Goal: Task Accomplishment & Management: Complete application form

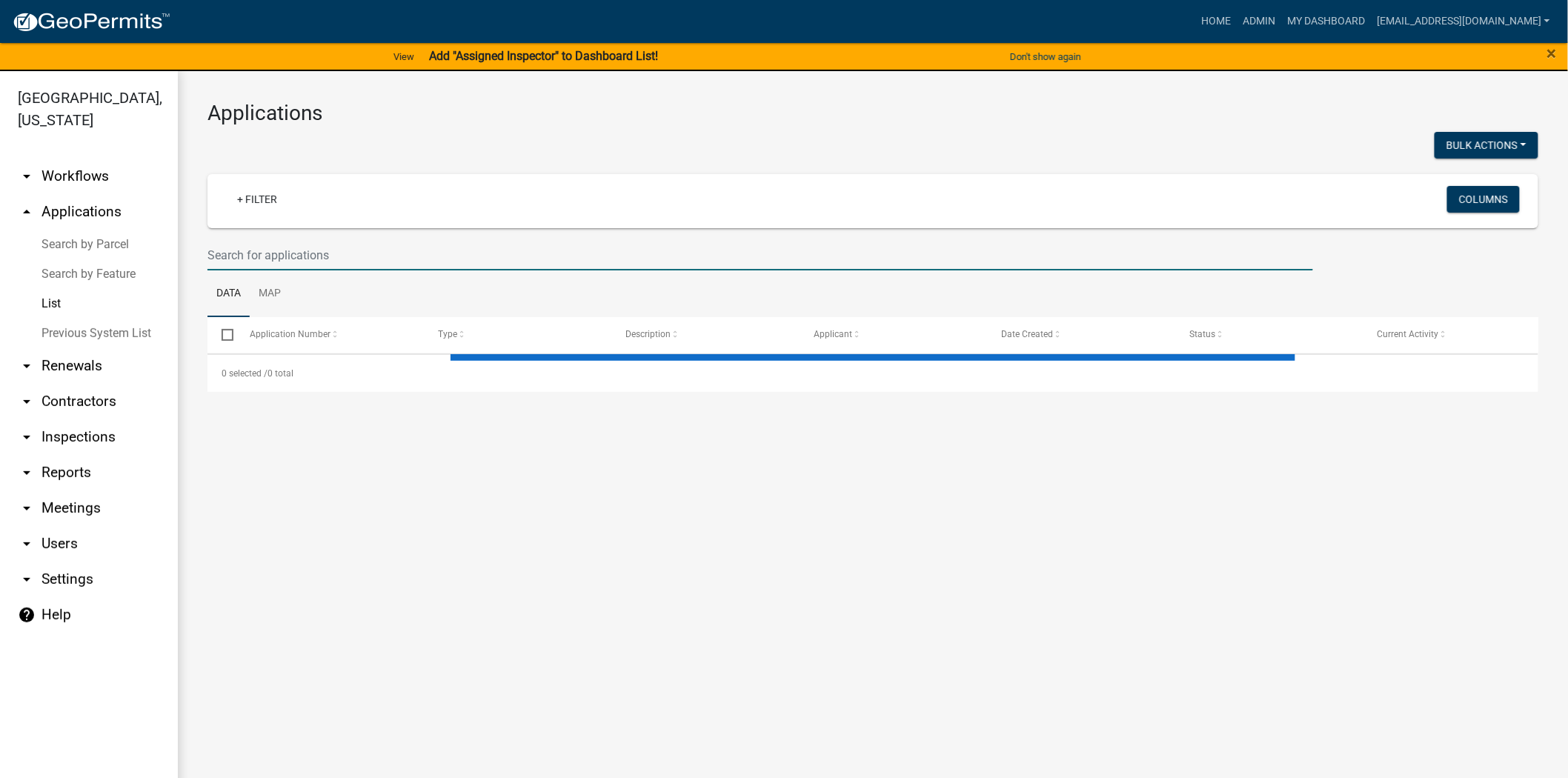
click at [602, 245] on input "text" at bounding box center [760, 256] width 1106 height 30
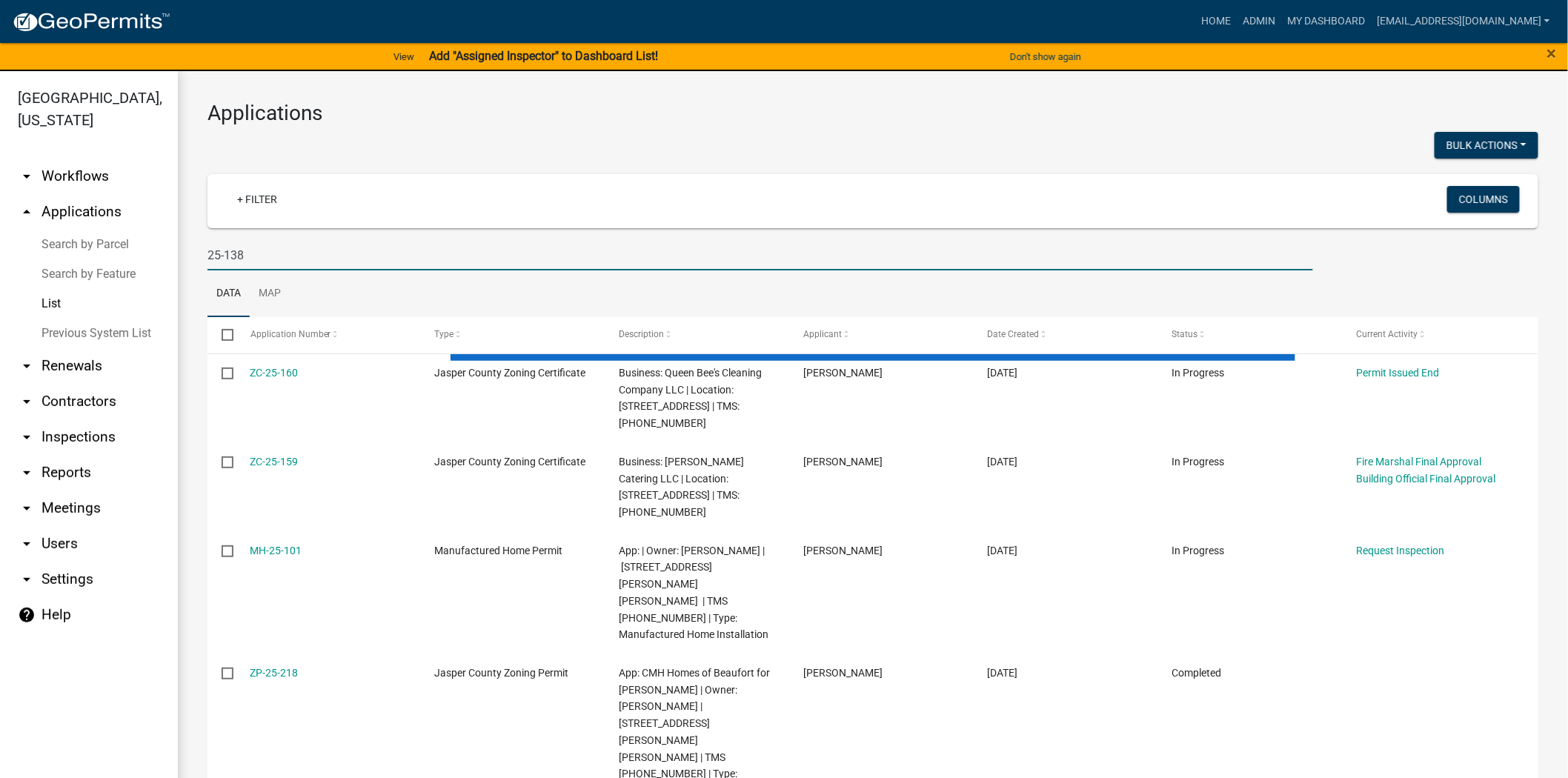
type input "25-138"
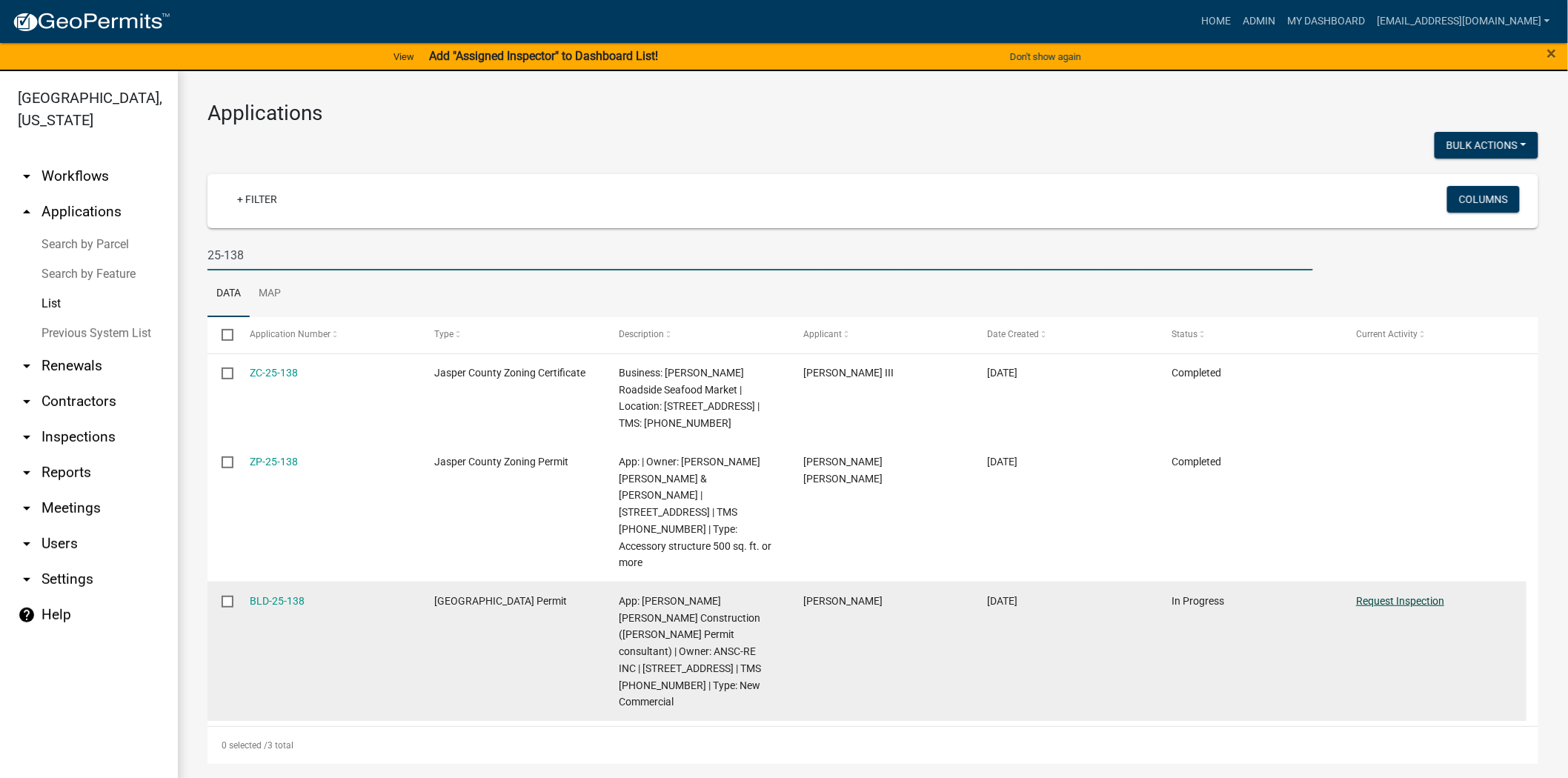
click at [1414, 595] on link "Request Inspection" at bounding box center [1400, 600] width 88 height 11
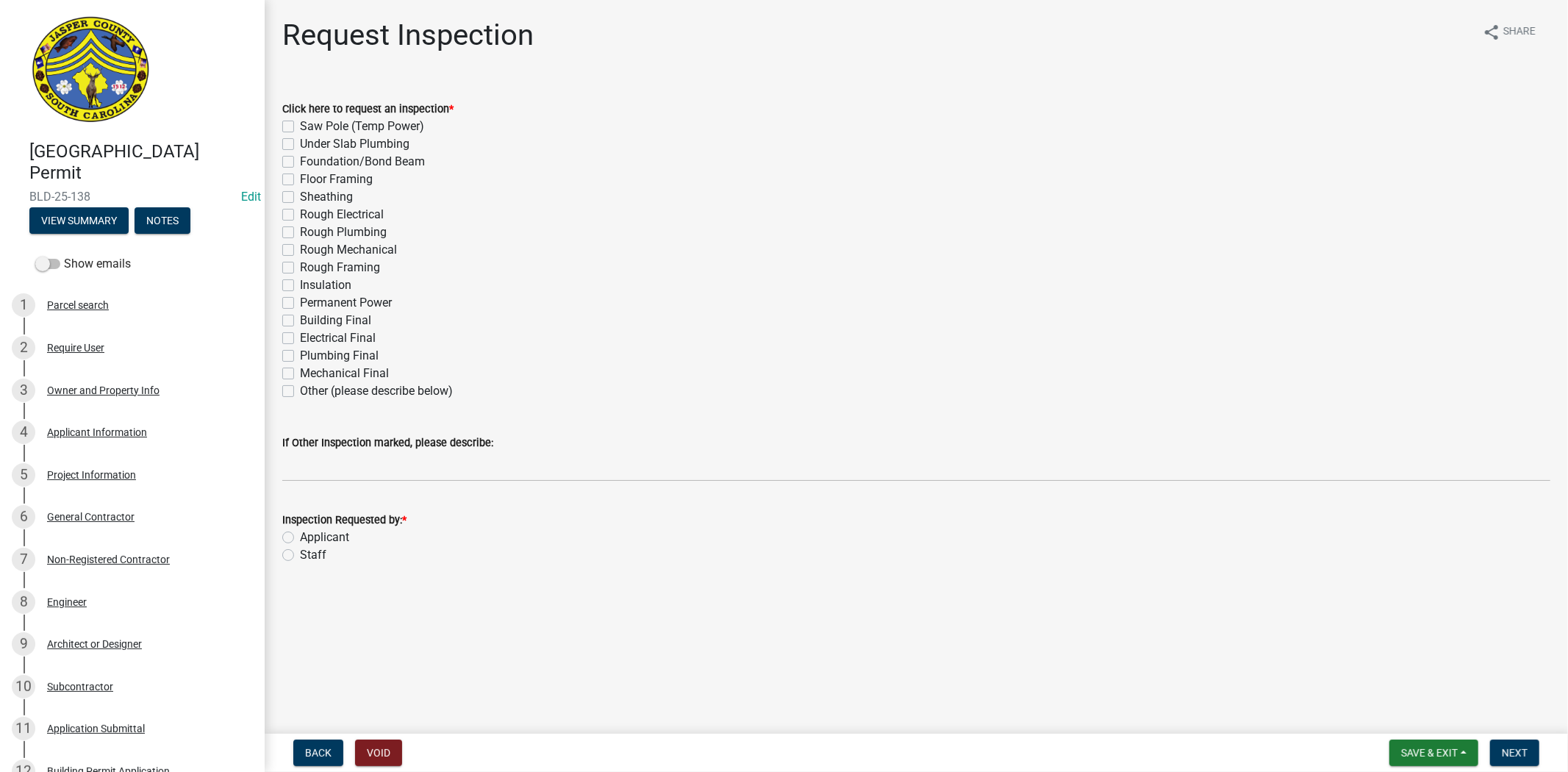
click at [300, 196] on label "Sheathing" at bounding box center [326, 197] width 53 height 18
click at [300, 196] on input "Sheathing" at bounding box center [304, 193] width 10 height 10
checkbox input "true"
checkbox input "false"
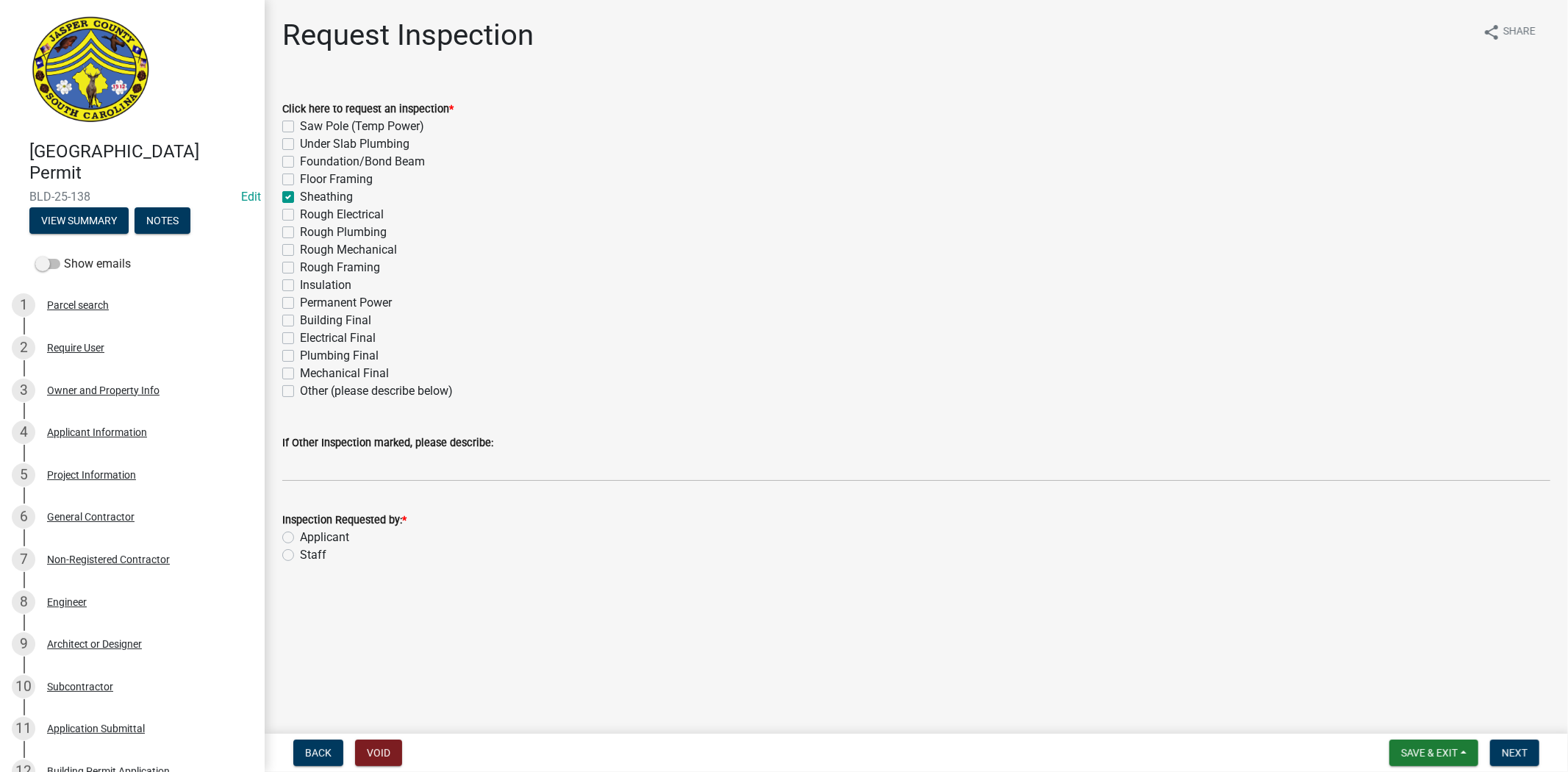
checkbox input "false"
checkbox input "true"
checkbox input "false"
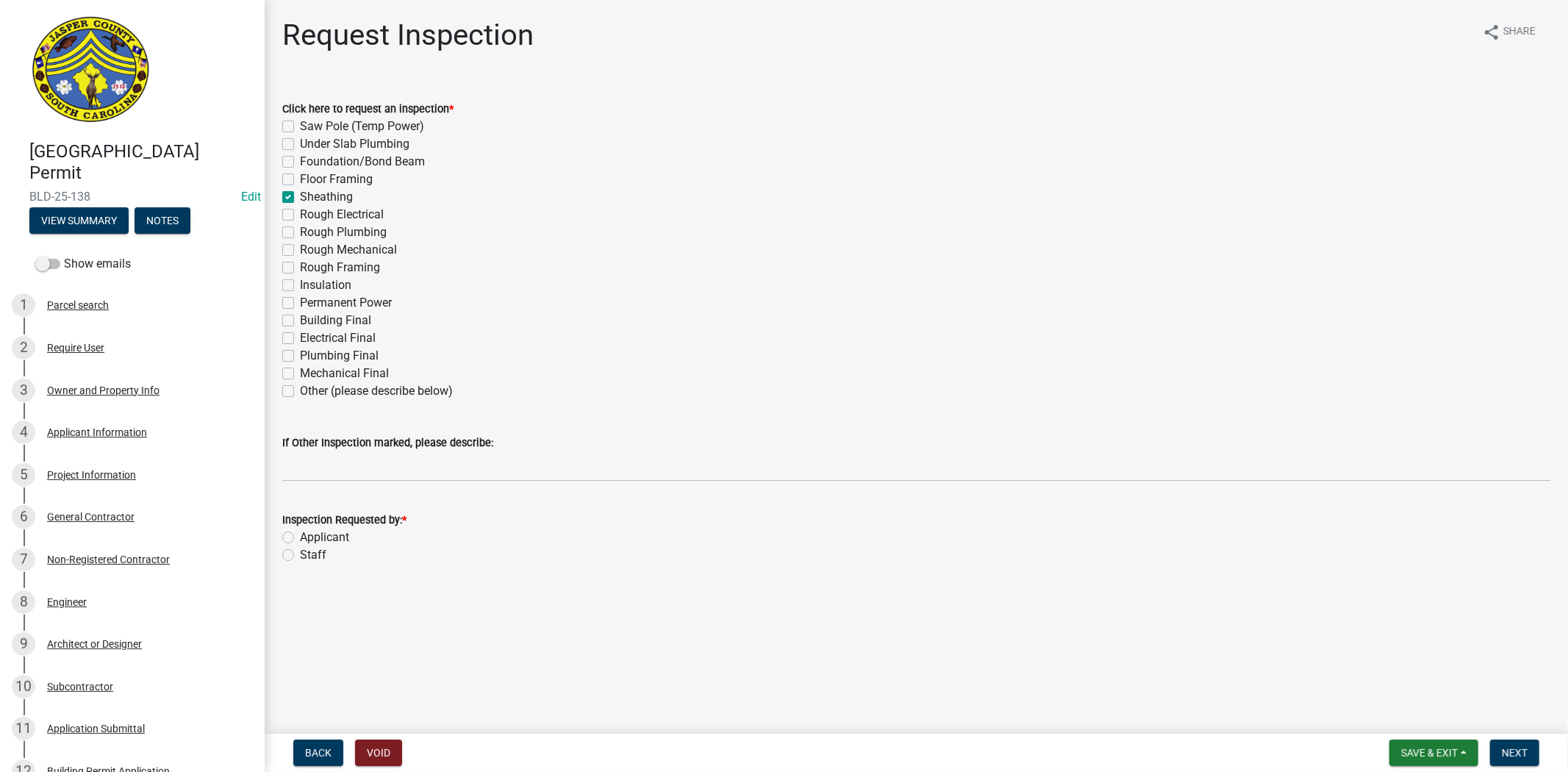
checkbox input "false"
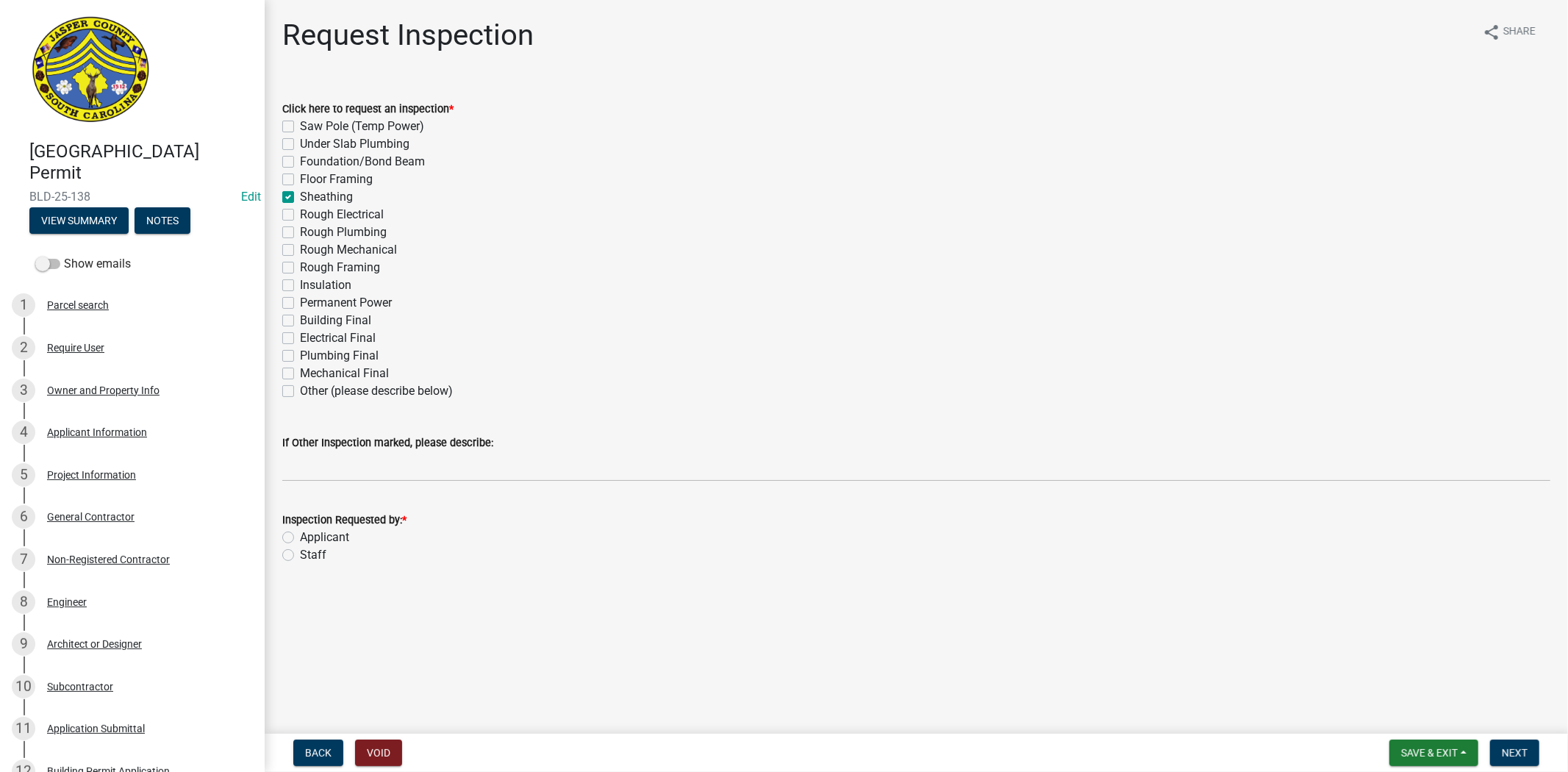
checkbox input "false"
click at [300, 539] on label "Applicant" at bounding box center [324, 538] width 49 height 18
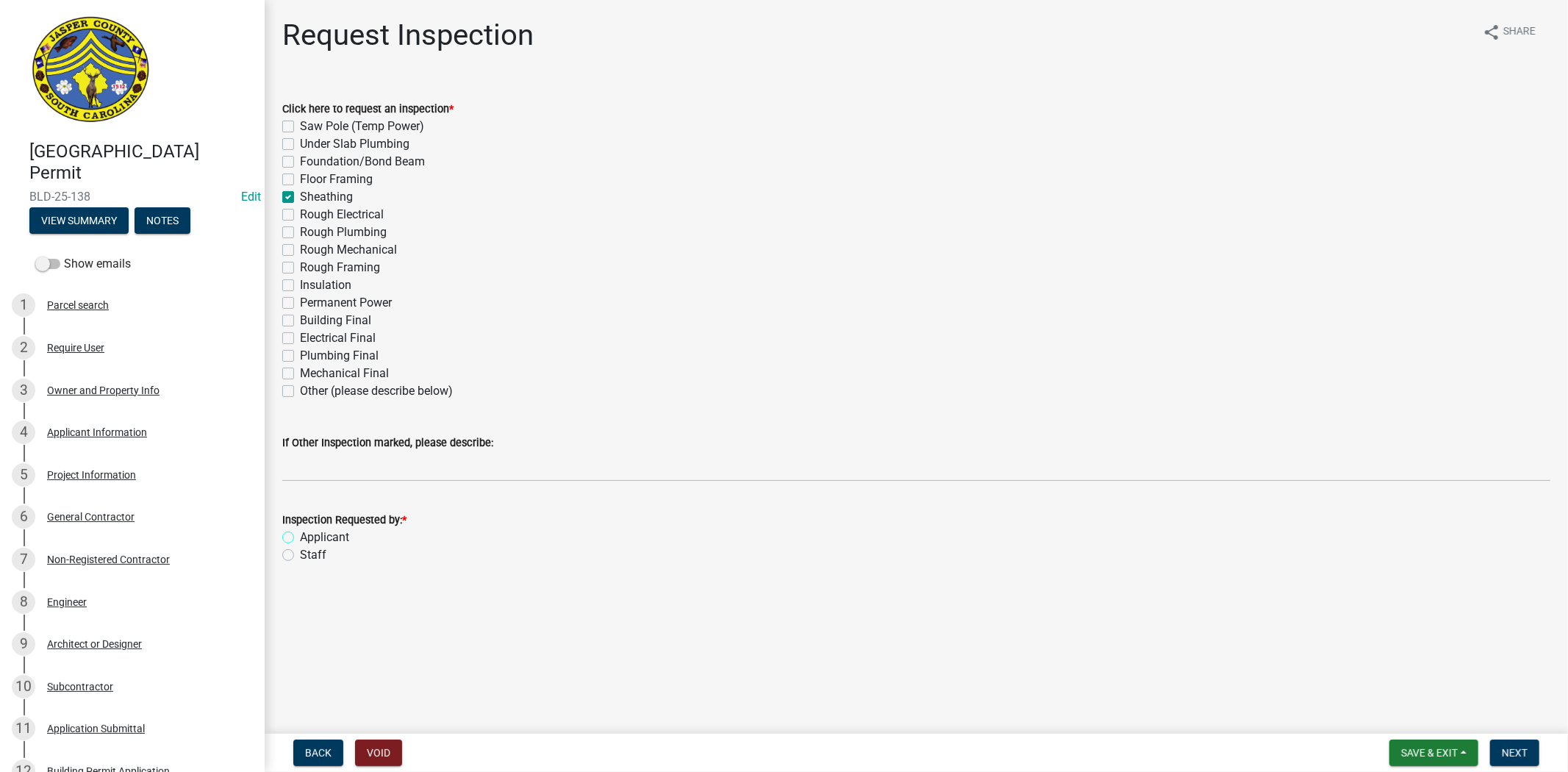
click at [300, 539] on input "Applicant" at bounding box center [304, 533] width 10 height 10
radio input "true"
click at [1512, 758] on span "Next" at bounding box center [1515, 753] width 25 height 11
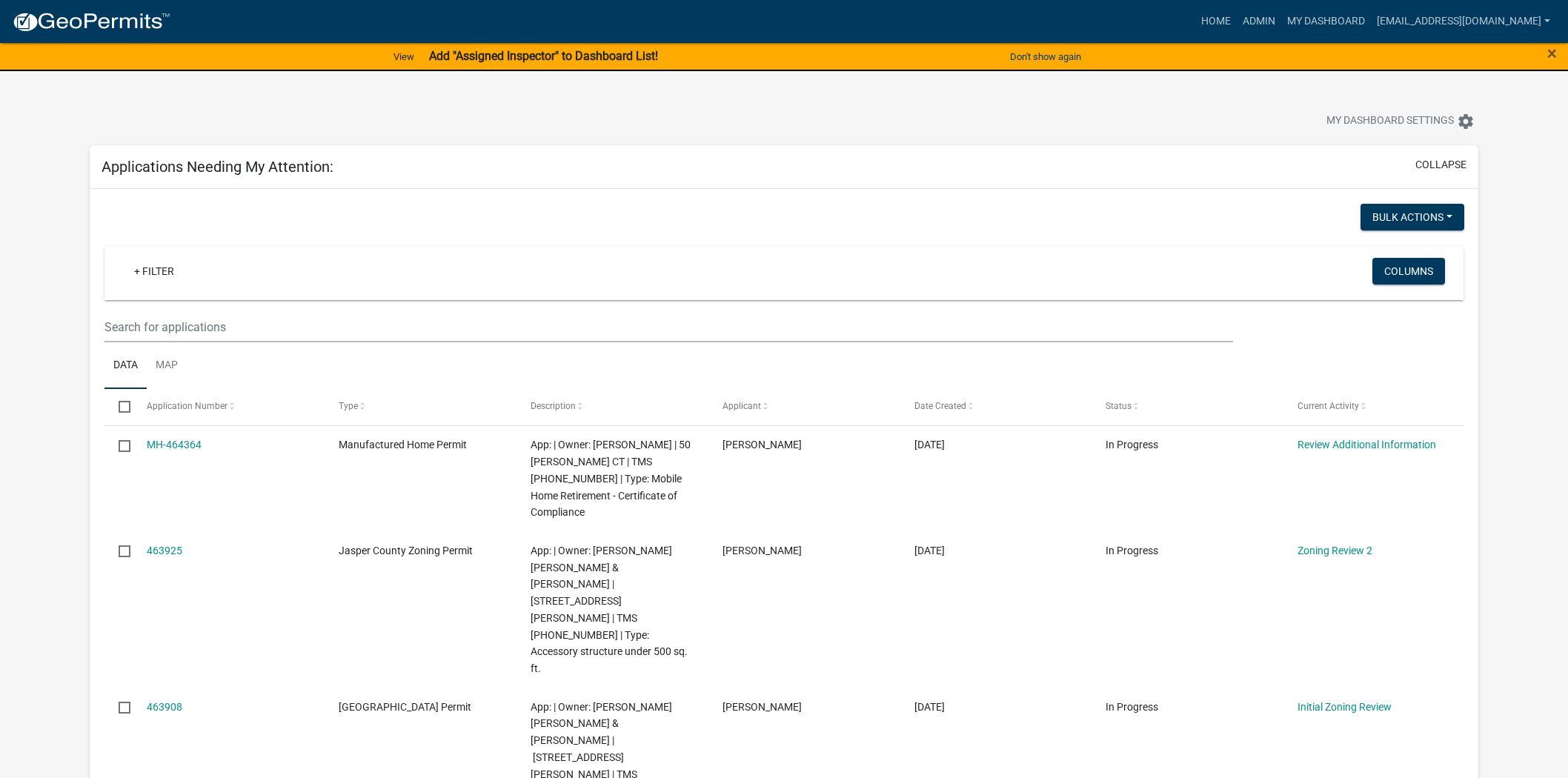
scroll to position [247, 0]
